Goal: Navigation & Orientation: Find specific page/section

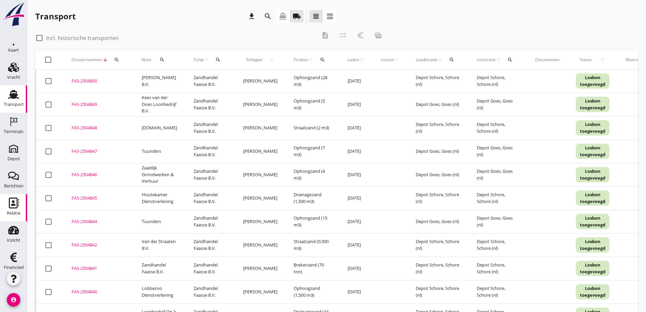
scroll to position [20, 0]
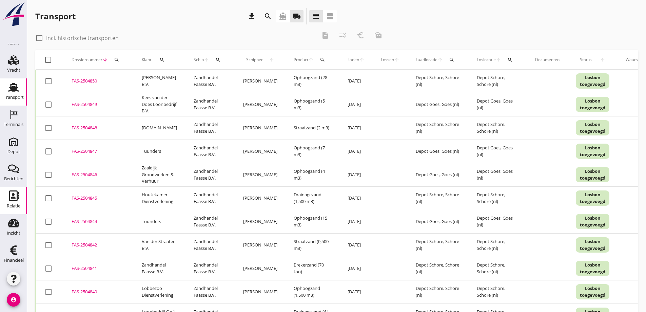
click at [12, 198] on use at bounding box center [14, 195] width 10 height 11
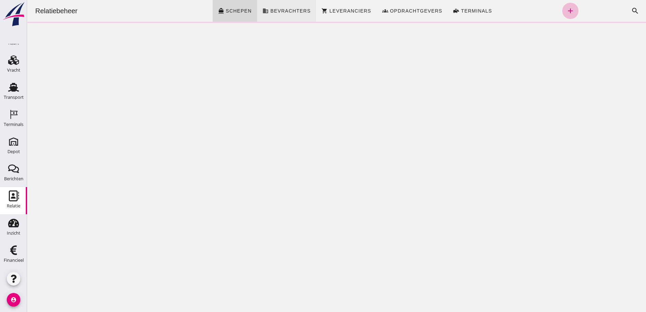
click span "Bevrachters"
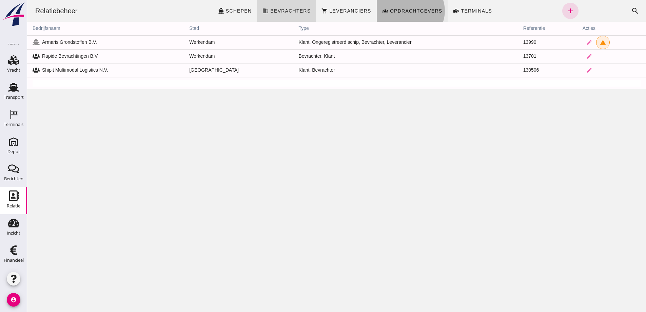
click span "Opdrachtgevers"
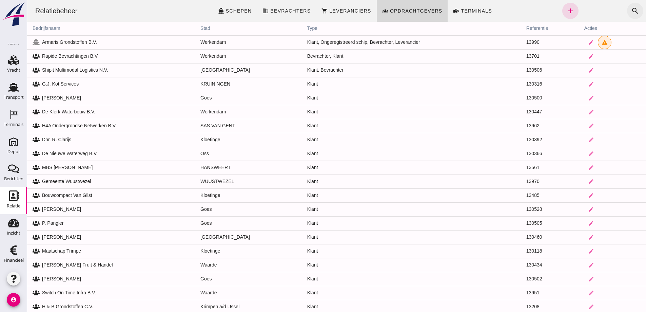
click at [631, 9] on icon "search" at bounding box center [635, 11] width 8 height 8
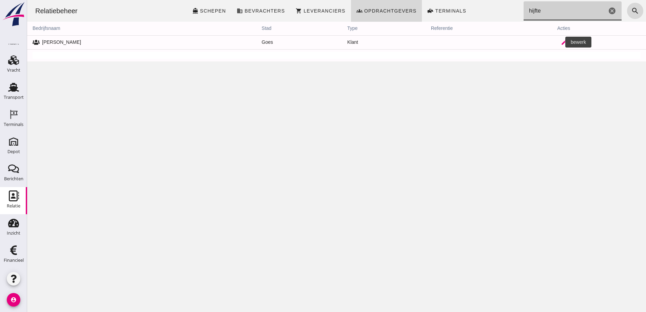
type input "hijfte"
click at [561, 41] on icon "edit" at bounding box center [564, 42] width 6 height 6
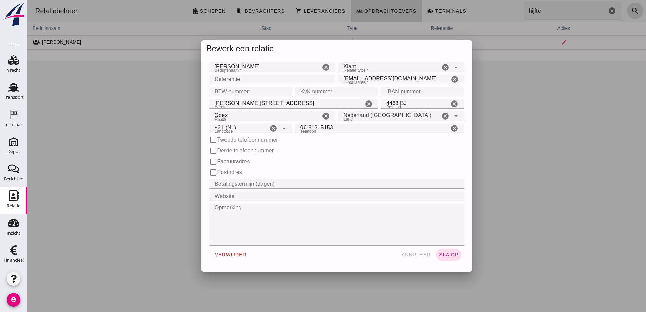
type input "+31 (NL)"
click span "annuleer"
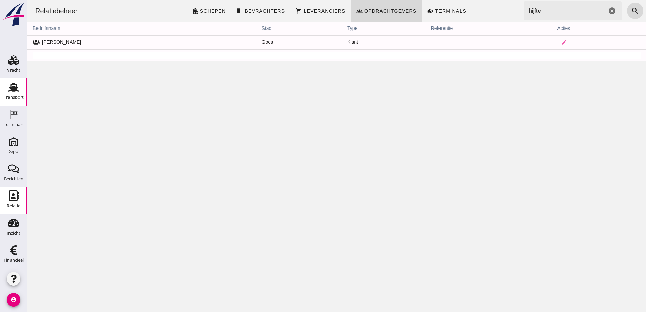
click at [8, 85] on icon "Transport" at bounding box center [13, 87] width 11 height 11
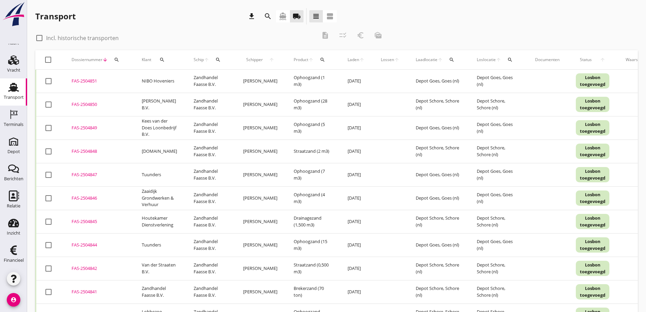
drag, startPoint x: 48, startPoint y: 127, endPoint x: 60, endPoint y: 133, distance: 13.5
click at [48, 128] on div at bounding box center [49, 128] width 12 height 12
click at [361, 35] on icon "euro_symbol" at bounding box center [361, 35] width 8 height 8
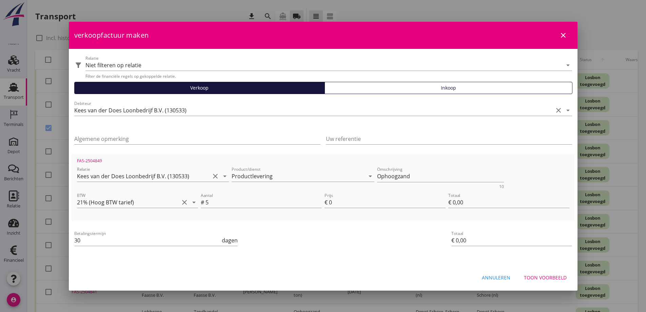
click at [502, 274] on div "Annuleren" at bounding box center [496, 277] width 28 height 7
checkbox input "false"
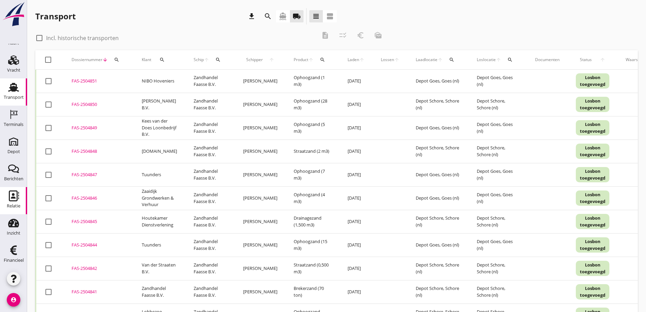
click at [14, 199] on icon "Relatie" at bounding box center [13, 195] width 11 height 11
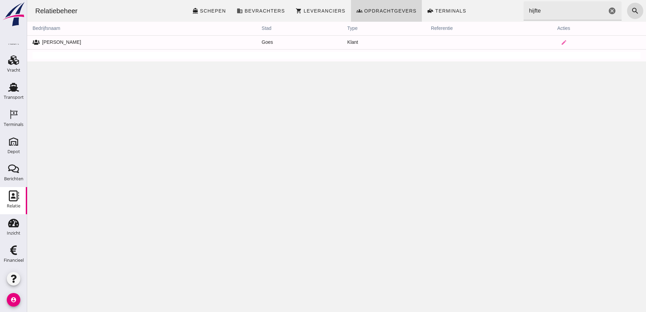
click at [10, 197] on use at bounding box center [14, 195] width 10 height 11
click at [11, 296] on icon "account_circle" at bounding box center [14, 300] width 14 height 14
click at [45, 297] on div "Uitloggen" at bounding box center [51, 297] width 29 height 8
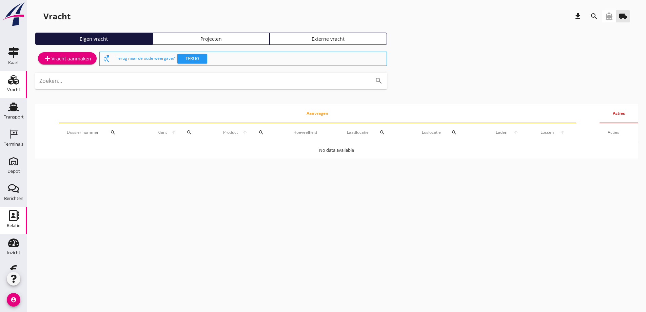
click at [13, 220] on use at bounding box center [14, 215] width 10 height 11
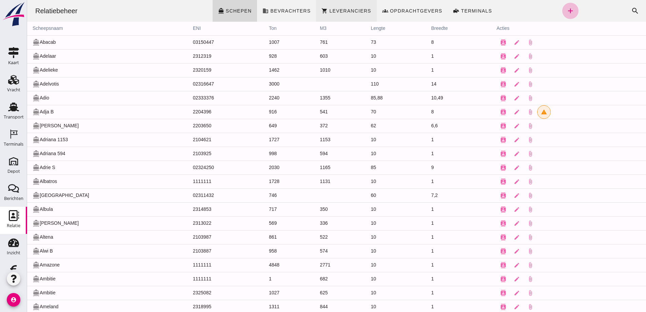
click span "Leveranciers"
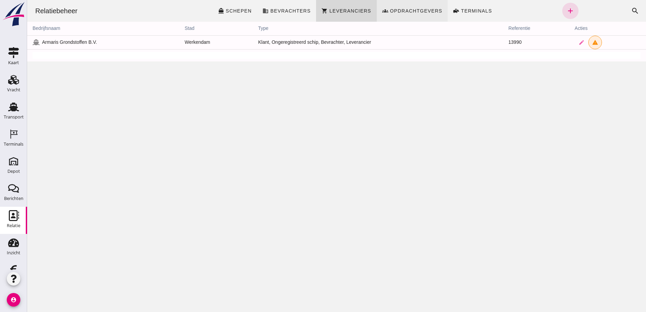
click link "groups Opdrachtgevers"
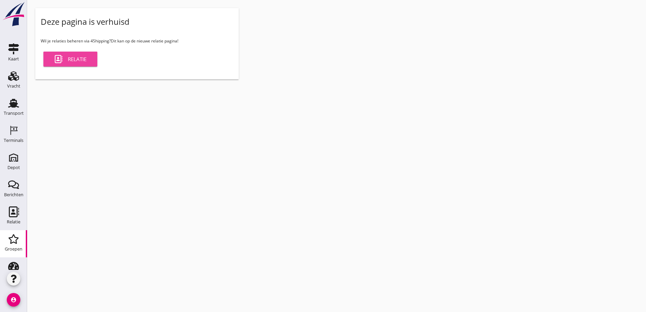
drag, startPoint x: 76, startPoint y: 63, endPoint x: 49, endPoint y: 61, distance: 27.2
click at [76, 63] on link "Relatie" at bounding box center [70, 59] width 54 height 15
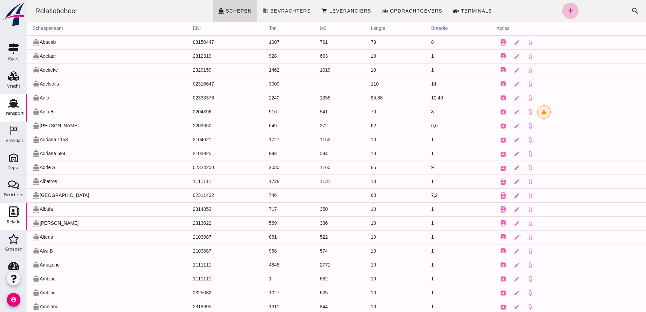
click at [13, 105] on use at bounding box center [13, 103] width 11 height 9
